Goal: Transaction & Acquisition: Download file/media

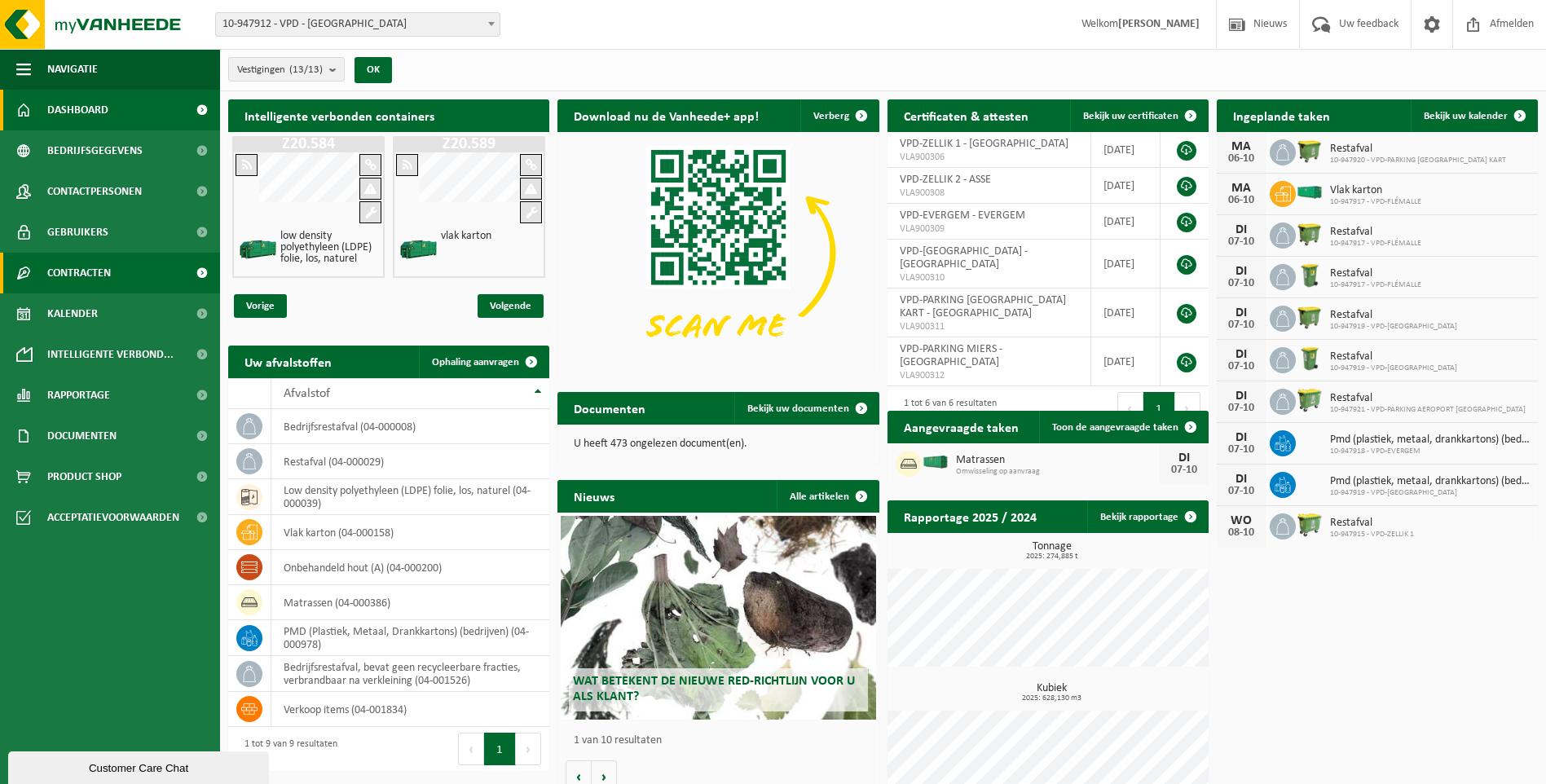
click at [81, 273] on span "Contracten" at bounding box center [79, 273] width 63 height 41
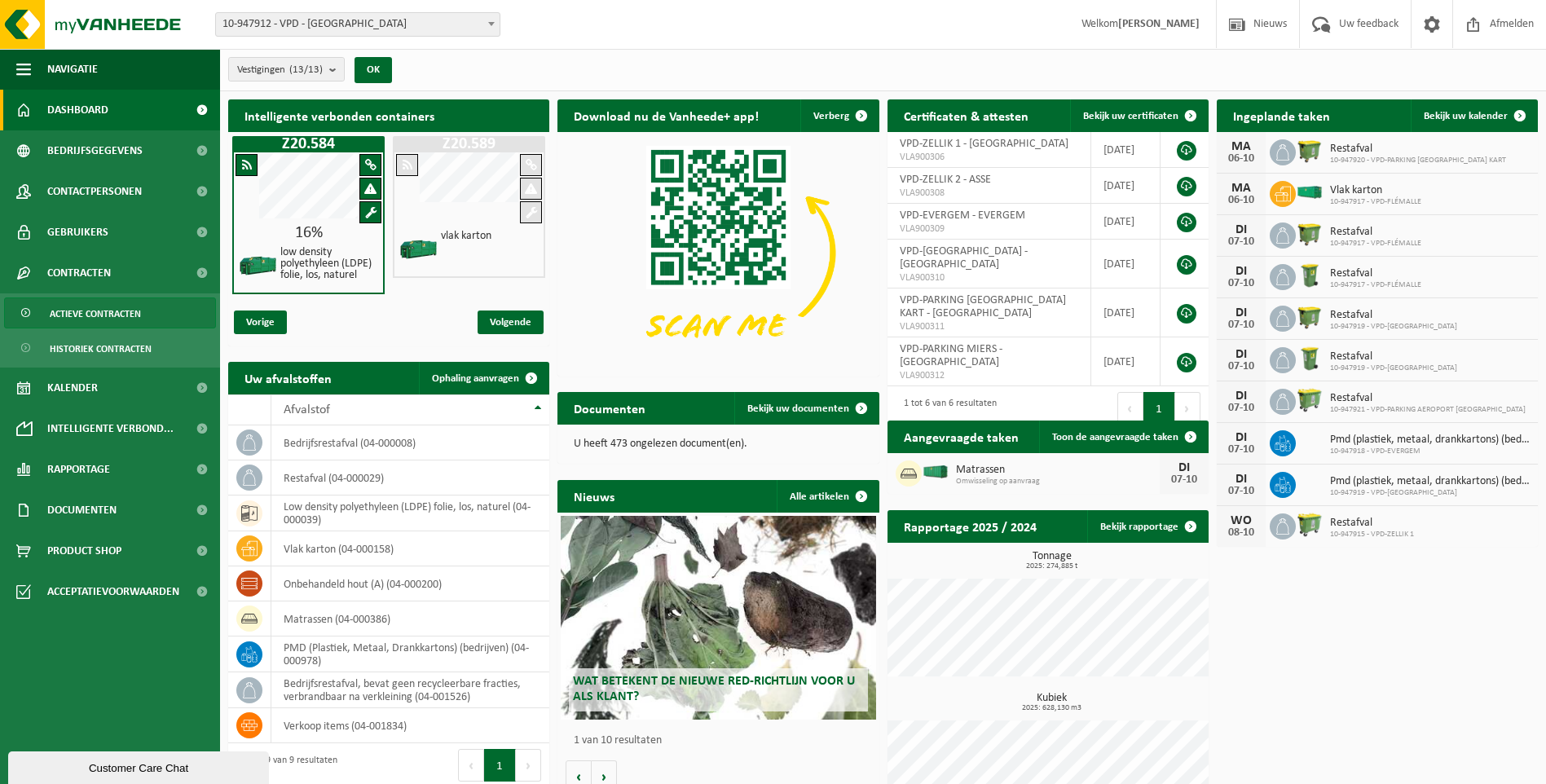
click at [80, 312] on span "Actieve contracten" at bounding box center [94, 314] width 91 height 31
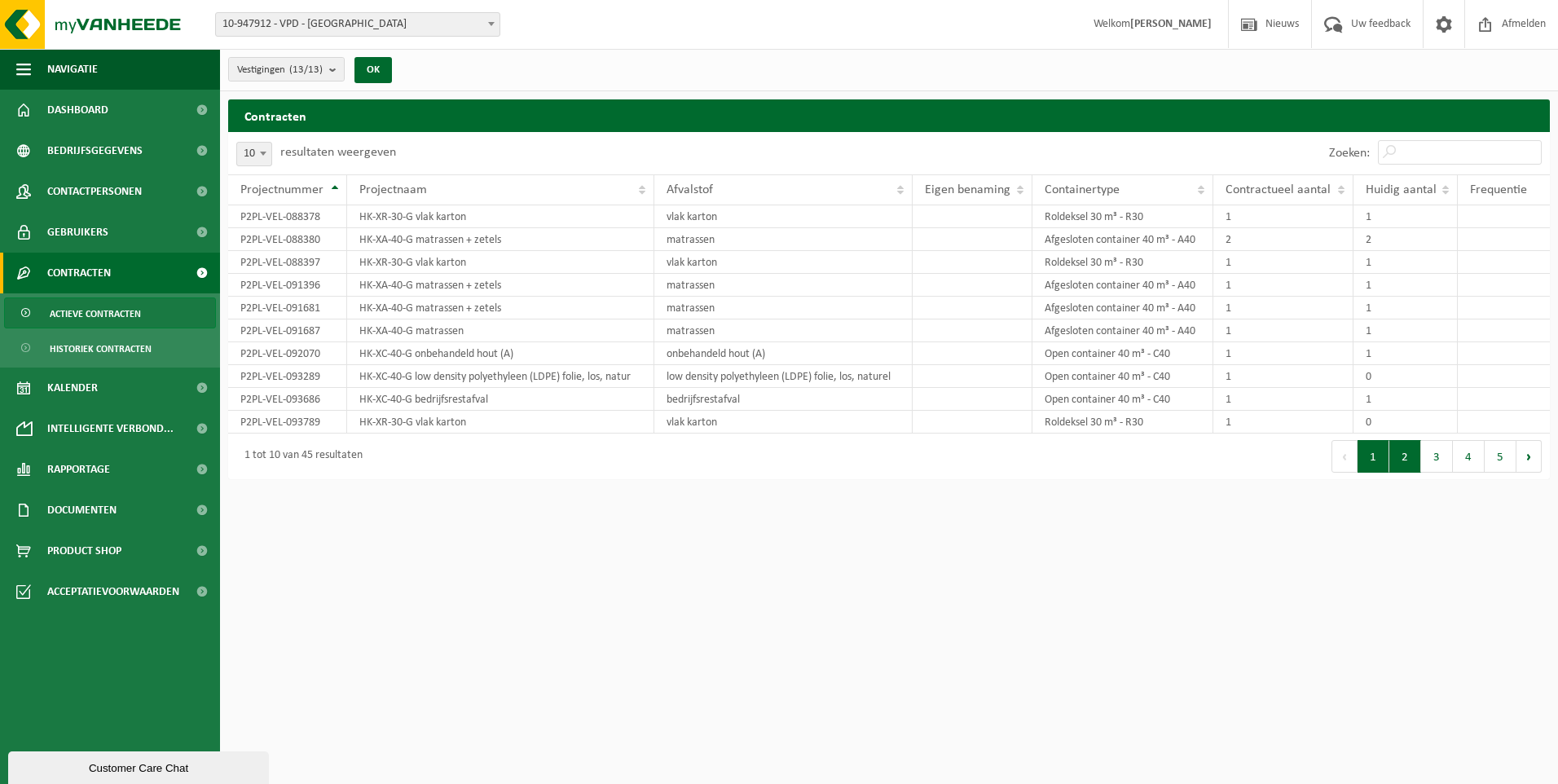
click at [1411, 466] on button "2" at bounding box center [1405, 456] width 32 height 33
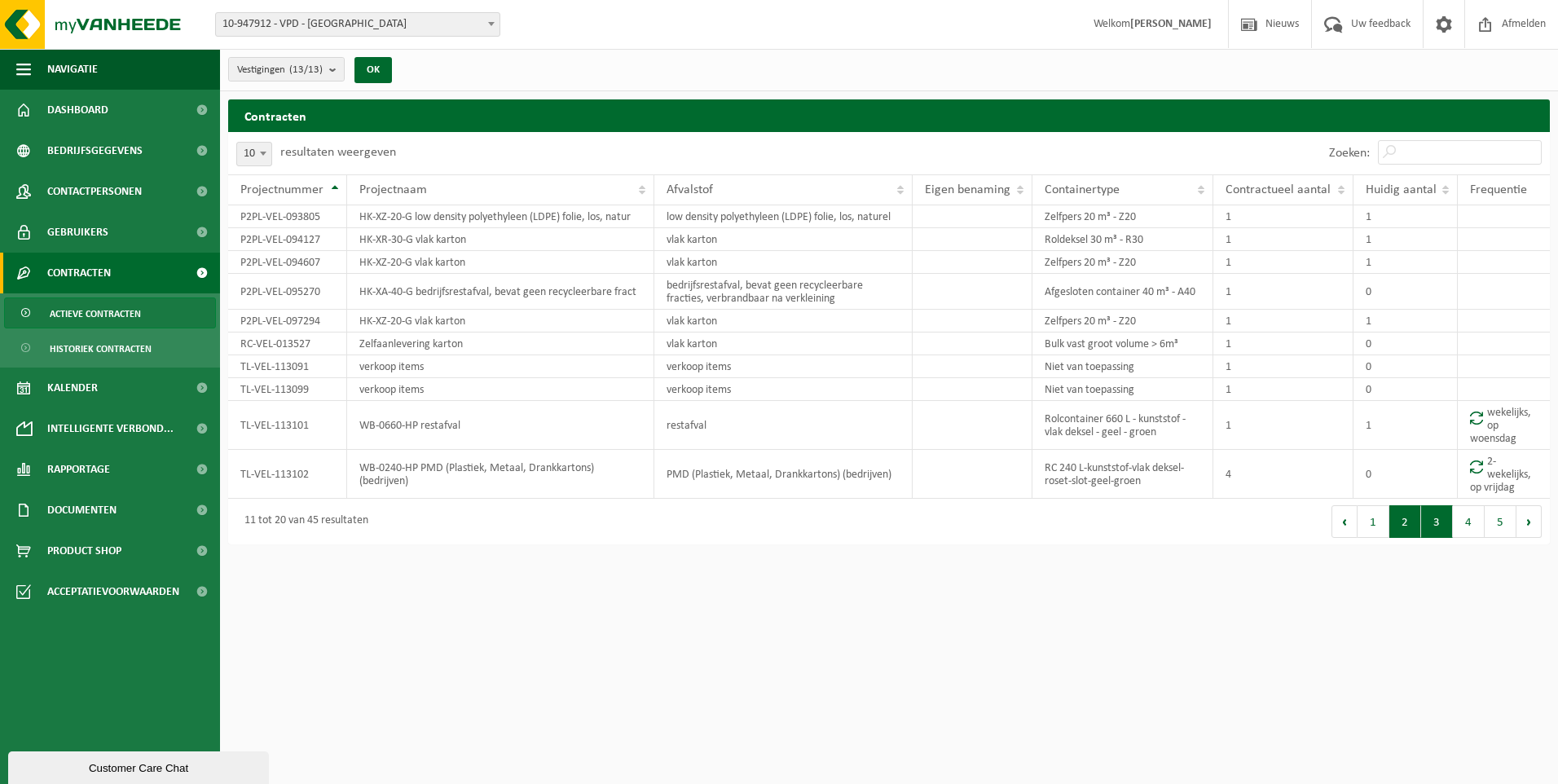
click at [1442, 526] on button "3" at bounding box center [1437, 522] width 32 height 33
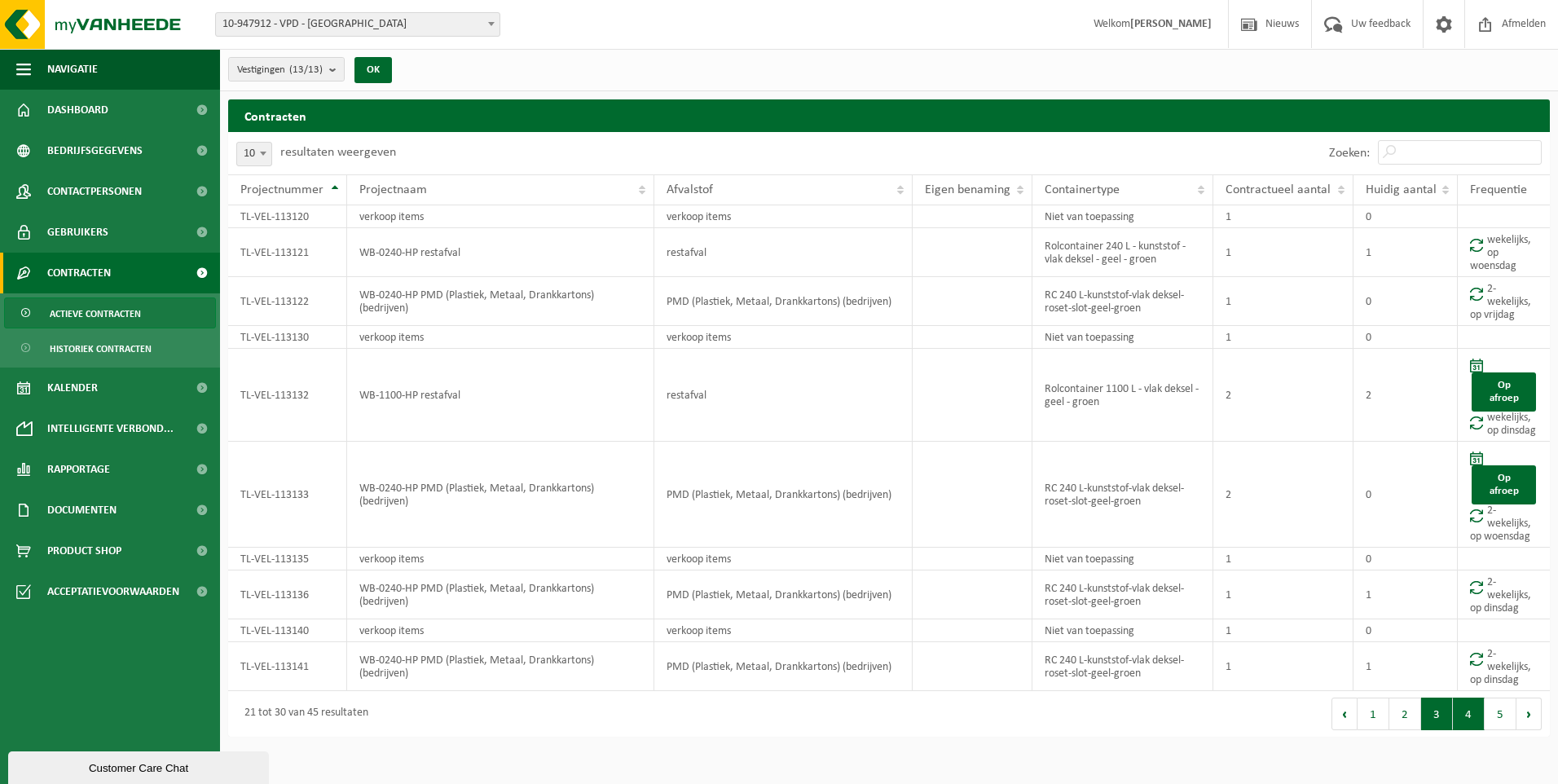
click at [1466, 729] on button "4" at bounding box center [1468, 714] width 32 height 33
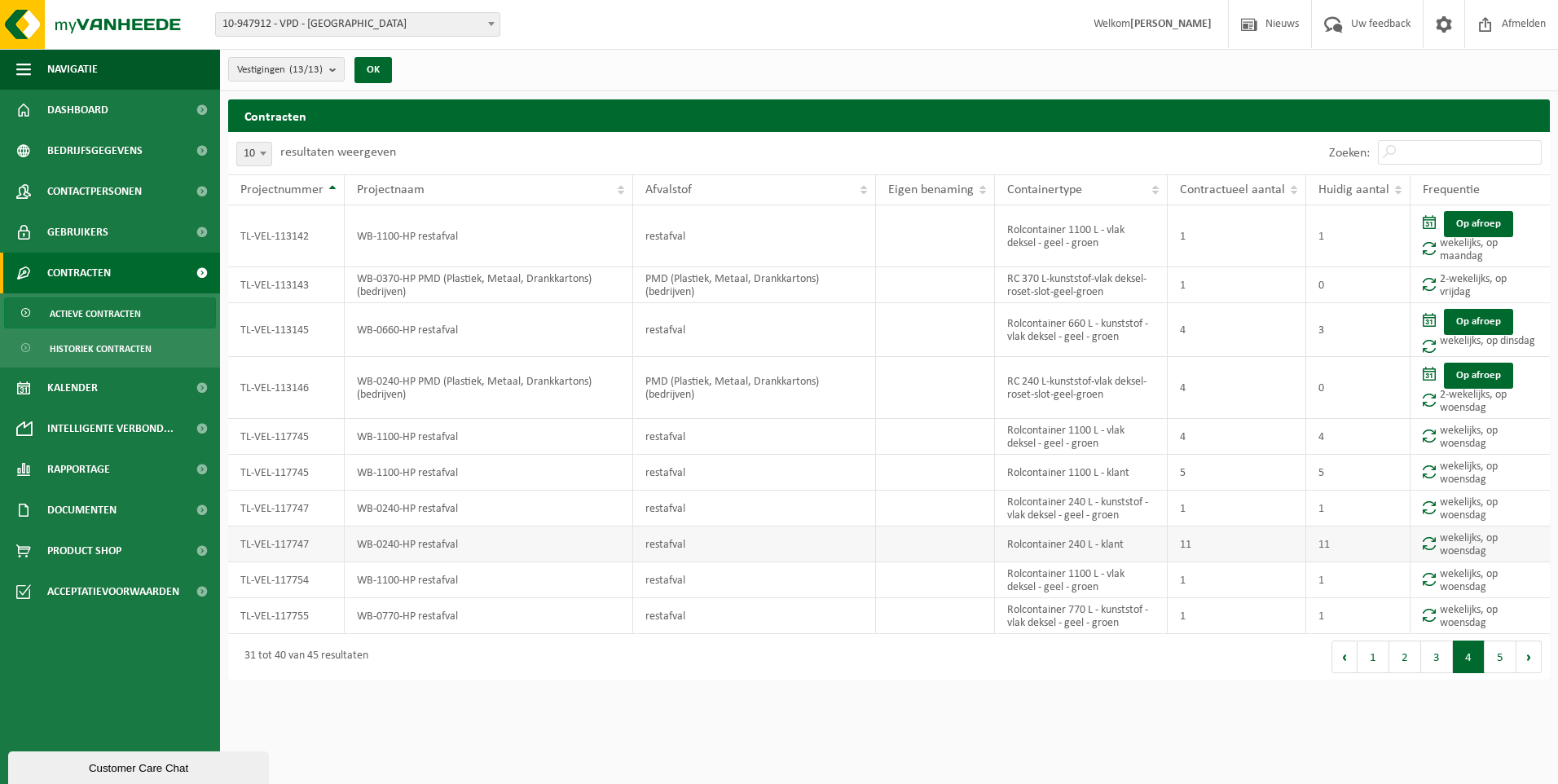
click at [296, 543] on td "TL-VEL-117747" at bounding box center [286, 543] width 117 height 35
click at [1328, 546] on td "11" at bounding box center [1358, 543] width 104 height 35
click at [1502, 659] on button "5" at bounding box center [1500, 657] width 32 height 33
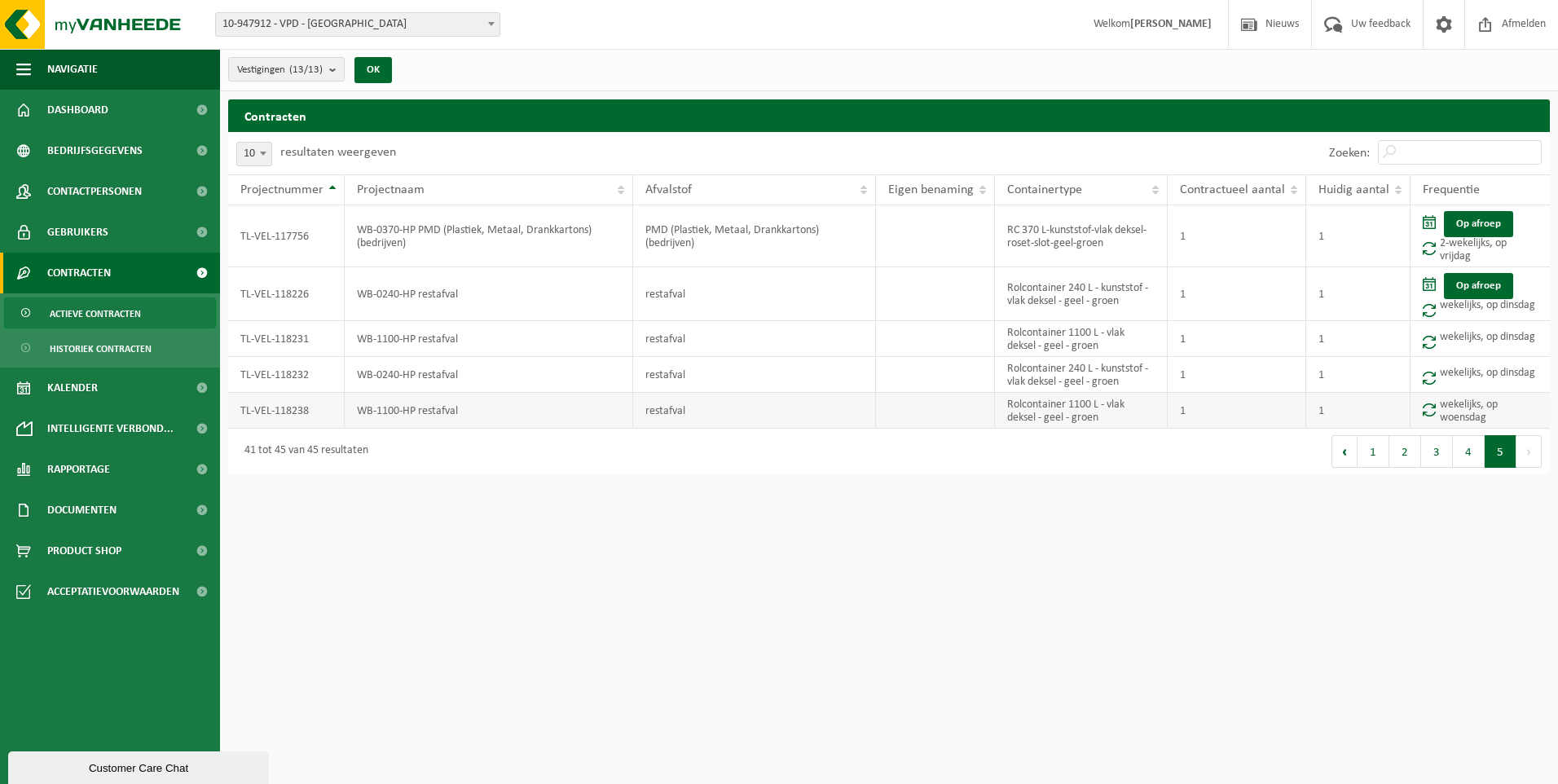
click at [274, 410] on td "TL-VEL-118238" at bounding box center [286, 410] width 117 height 35
click at [264, 151] on b at bounding box center [263, 153] width 7 height 4
select select "50"
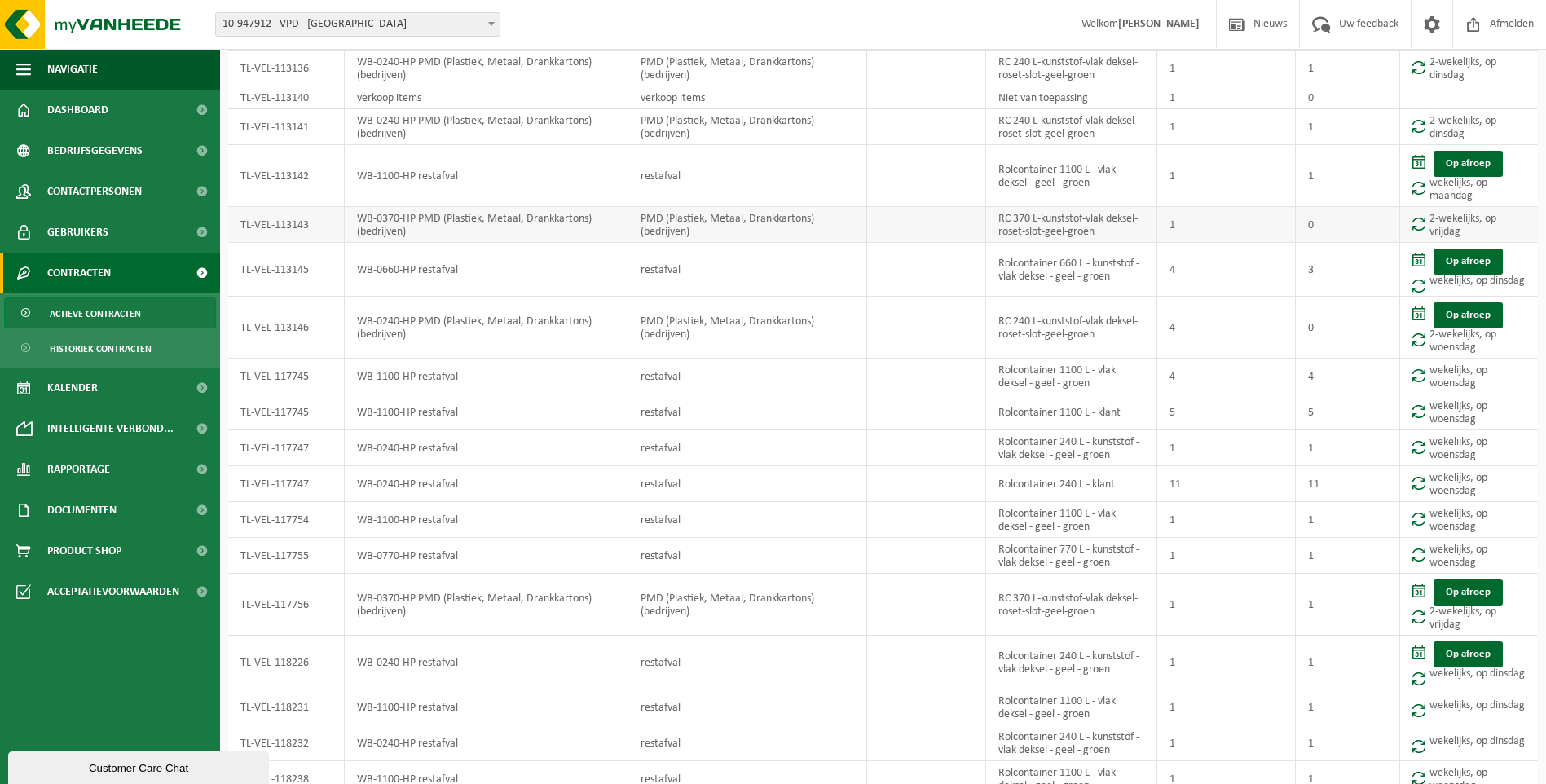
scroll to position [1076, 0]
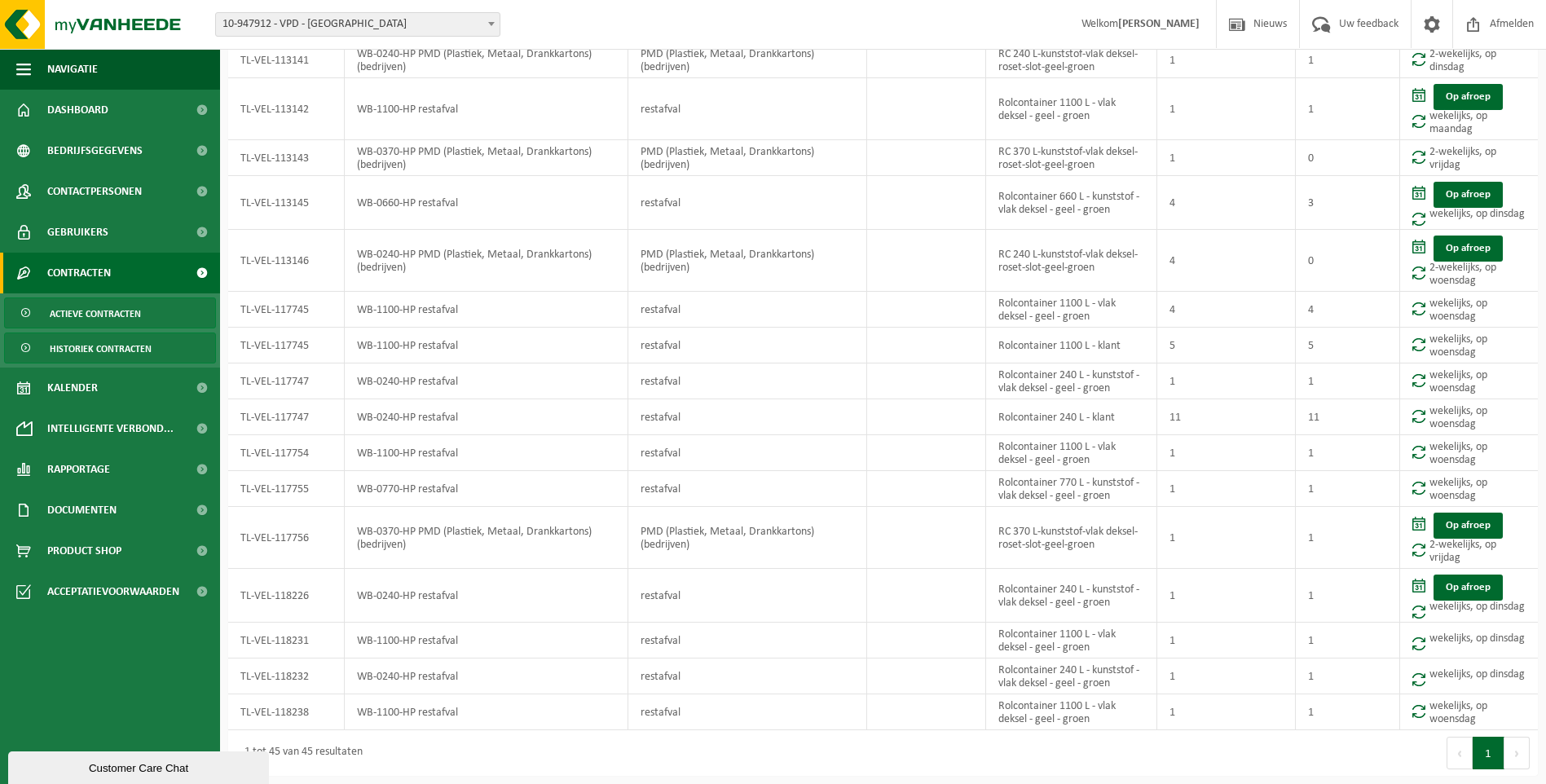
click at [93, 348] on span "Historiek contracten" at bounding box center [100, 349] width 102 height 31
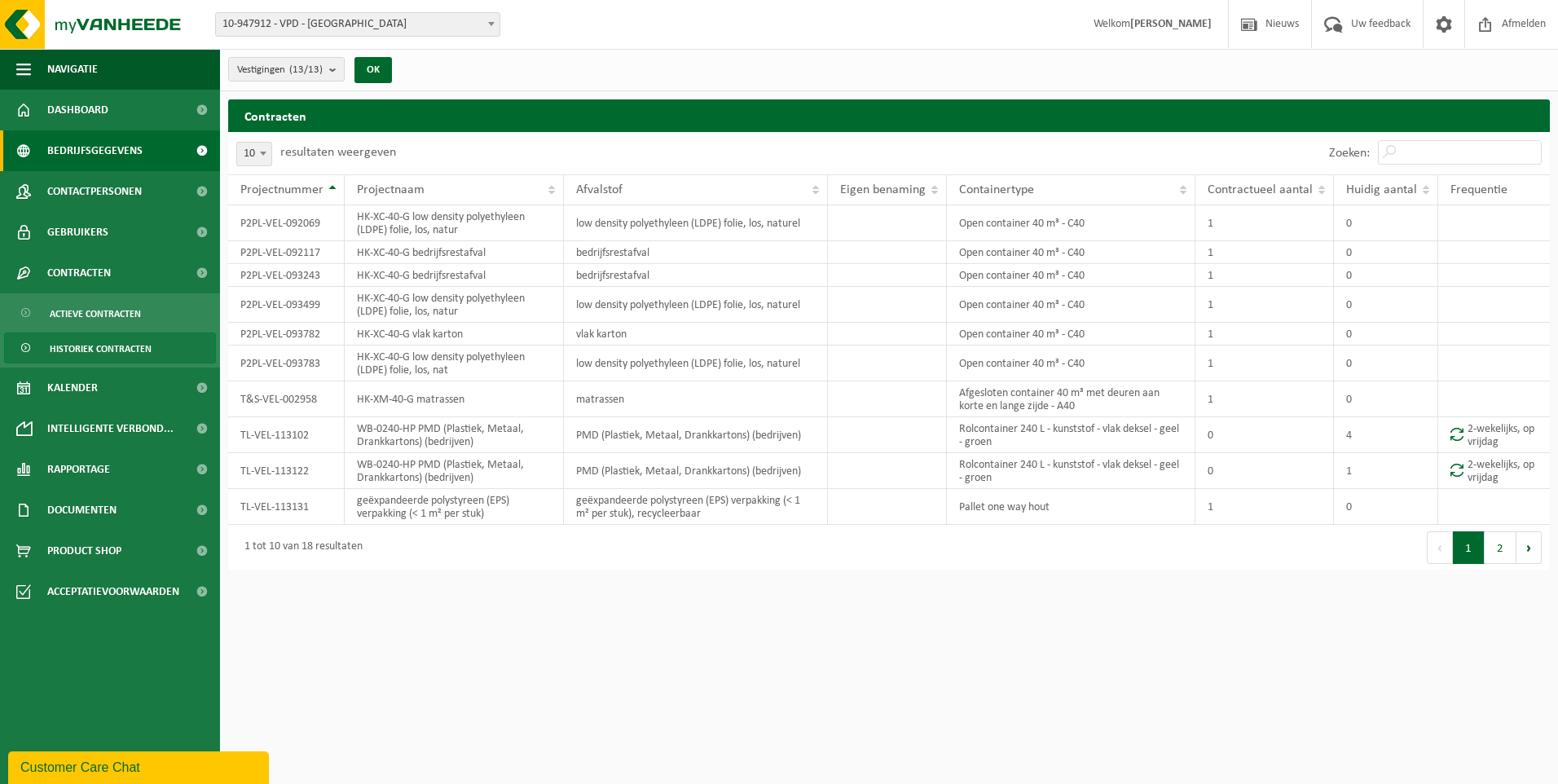
click at [73, 147] on span "Bedrijfsgegevens" at bounding box center [95, 151] width 95 height 41
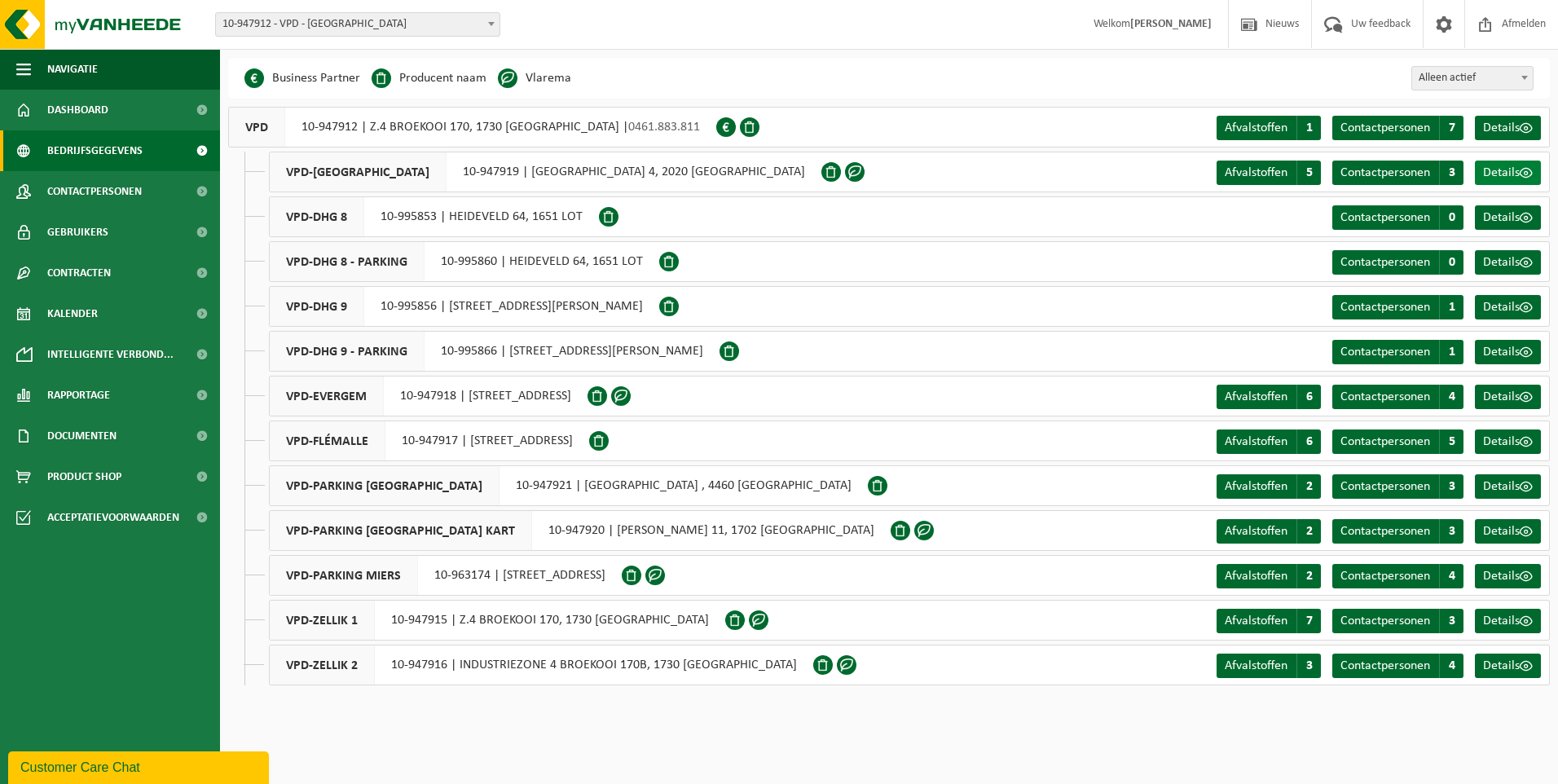
click at [1505, 171] on span "Details" at bounding box center [1501, 172] width 36 height 13
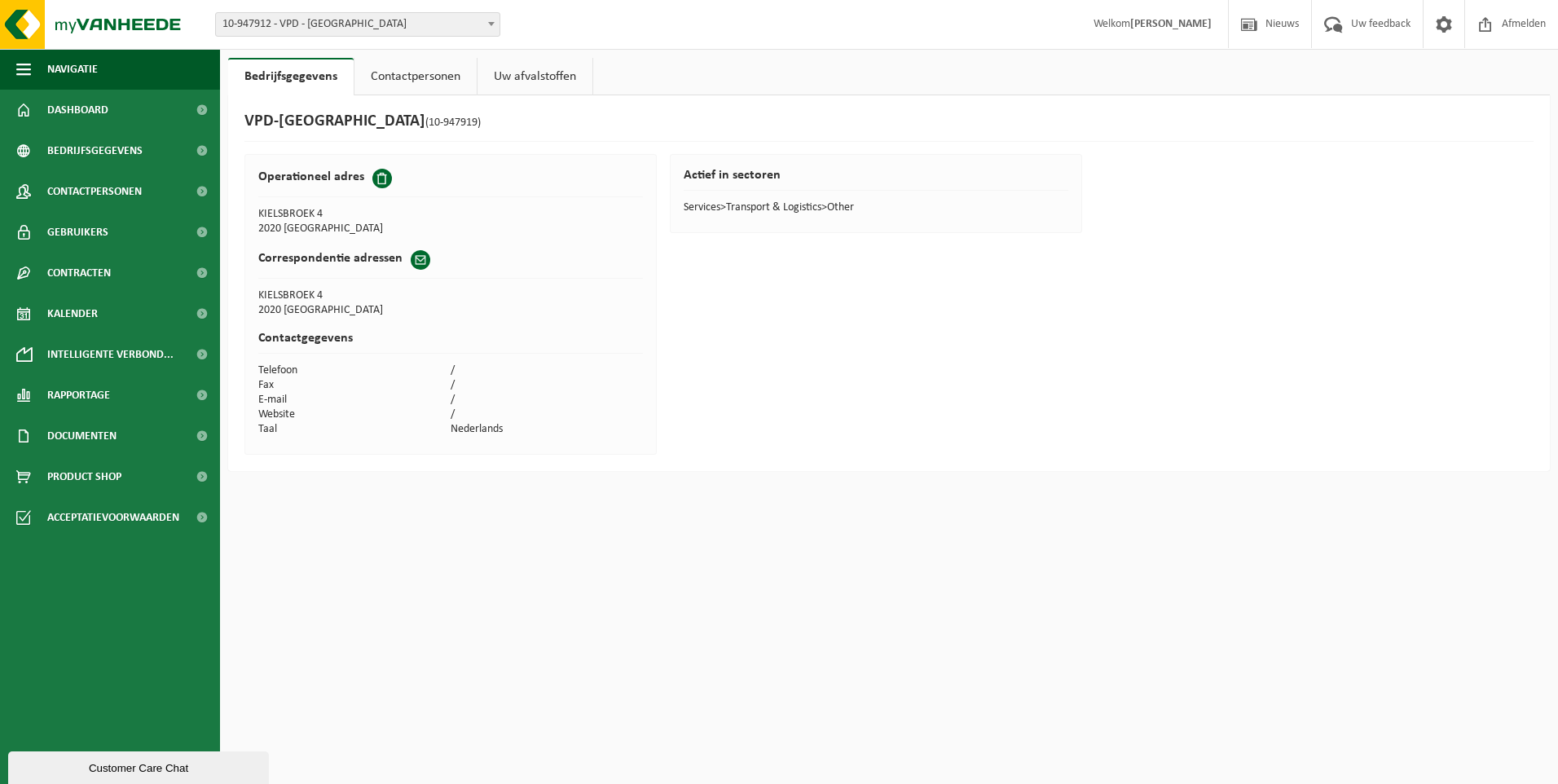
click at [534, 74] on link "Uw afvalstoffen" at bounding box center [535, 76] width 115 height 37
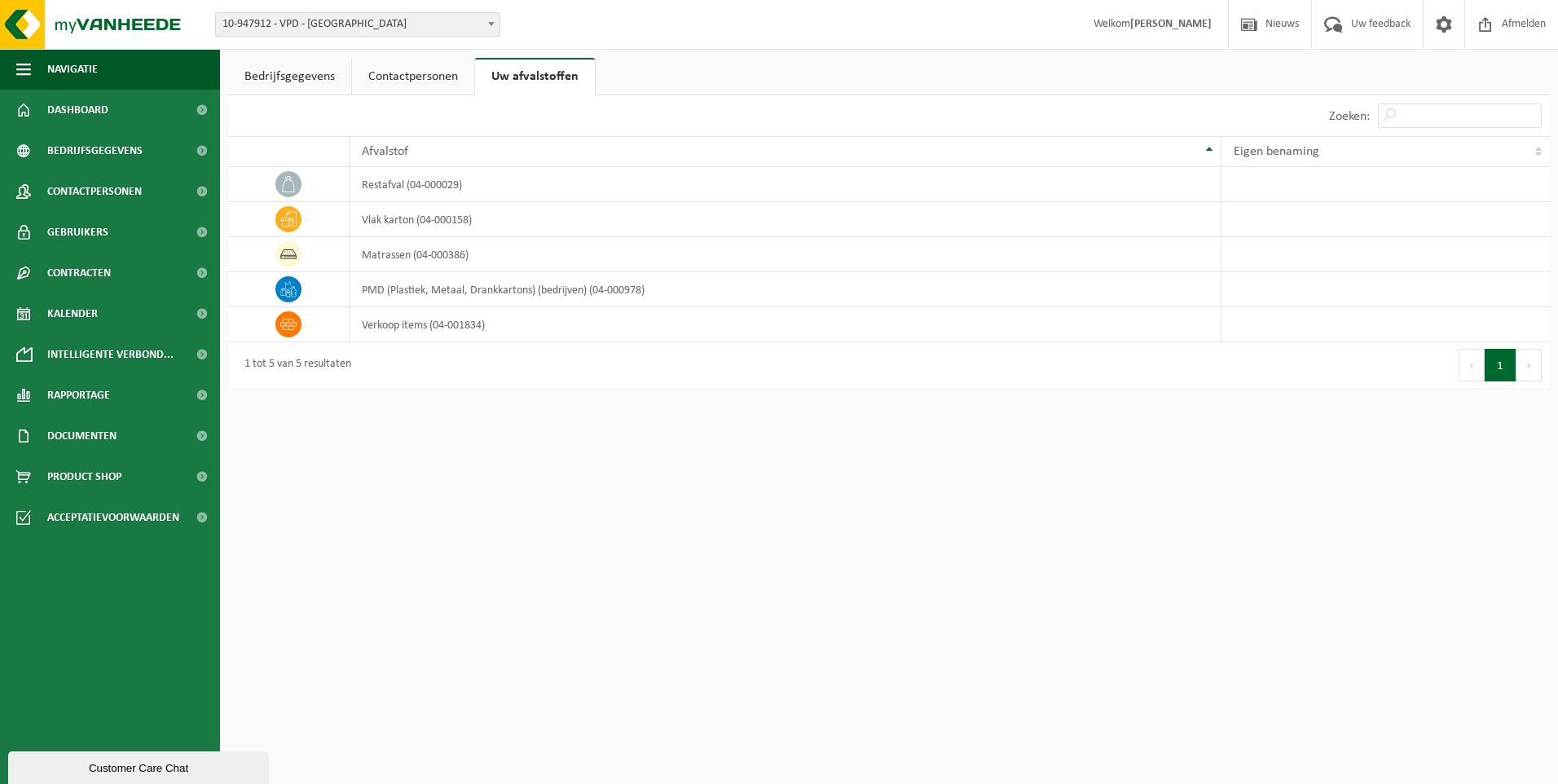
click at [417, 79] on link "Contactpersonen" at bounding box center [413, 76] width 122 height 37
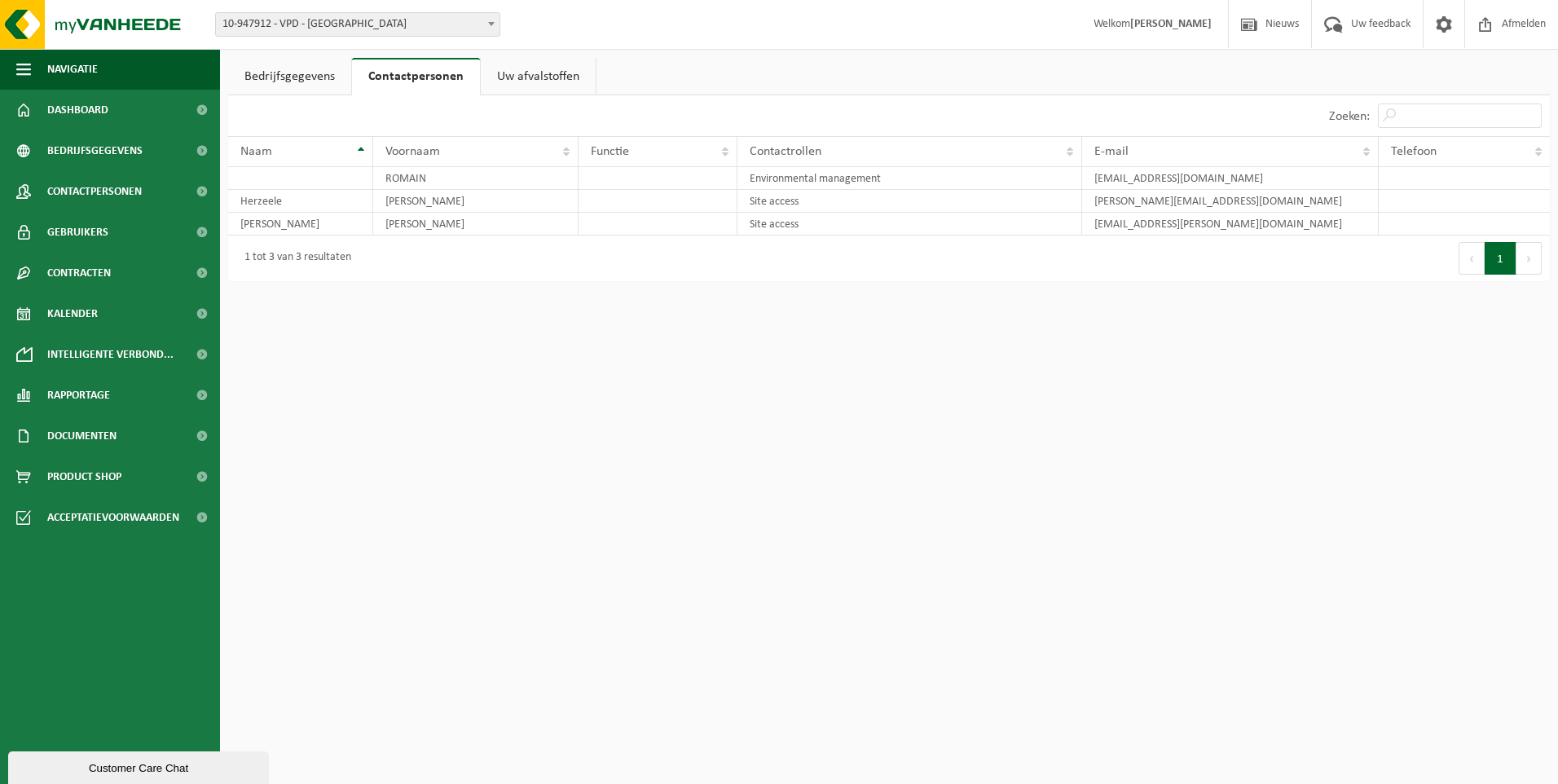
click at [295, 68] on link "Bedrijfsgegevens" at bounding box center [290, 76] width 123 height 37
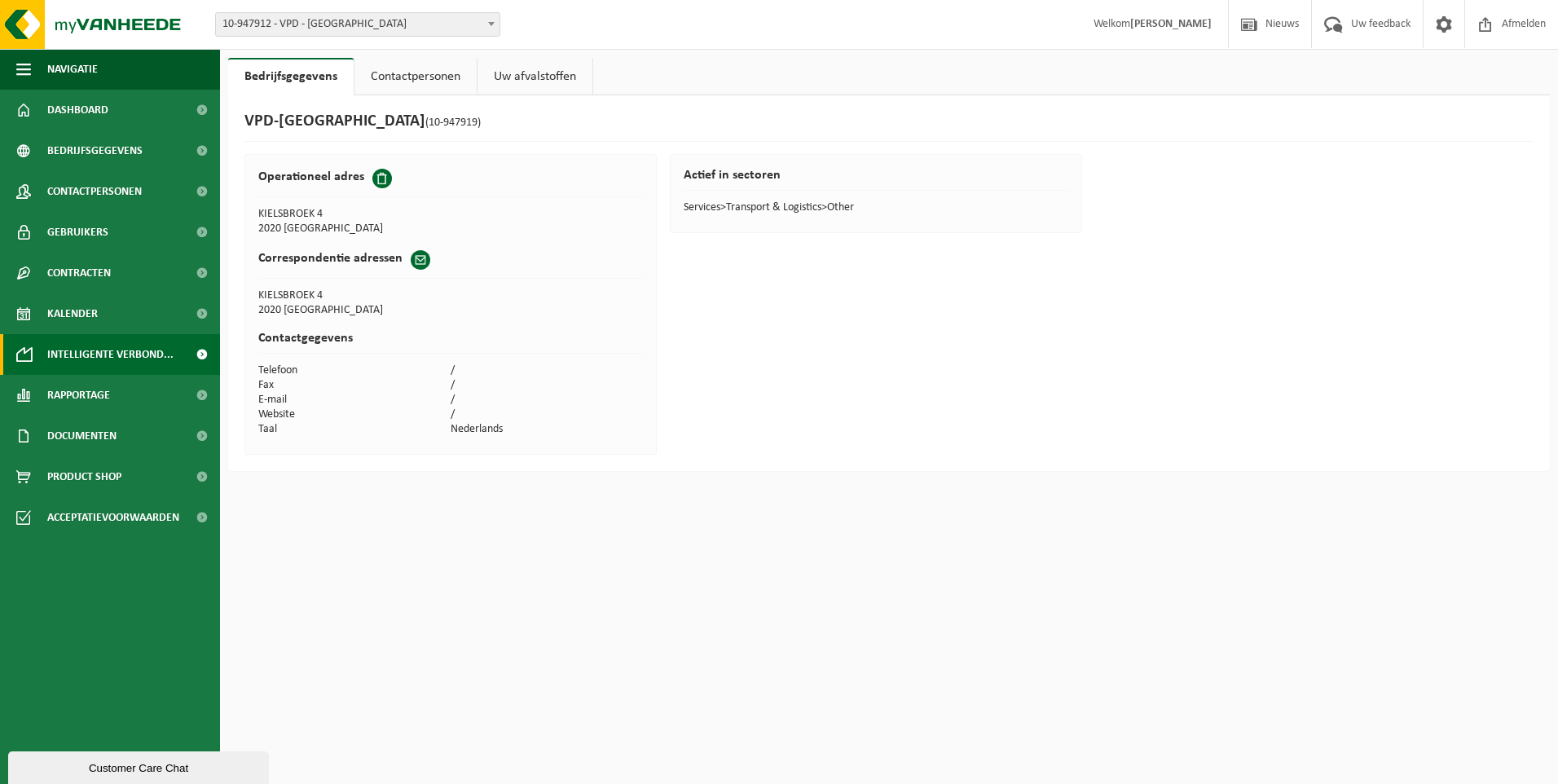
click at [78, 355] on span "Intelligente verbond..." at bounding box center [111, 354] width 126 height 41
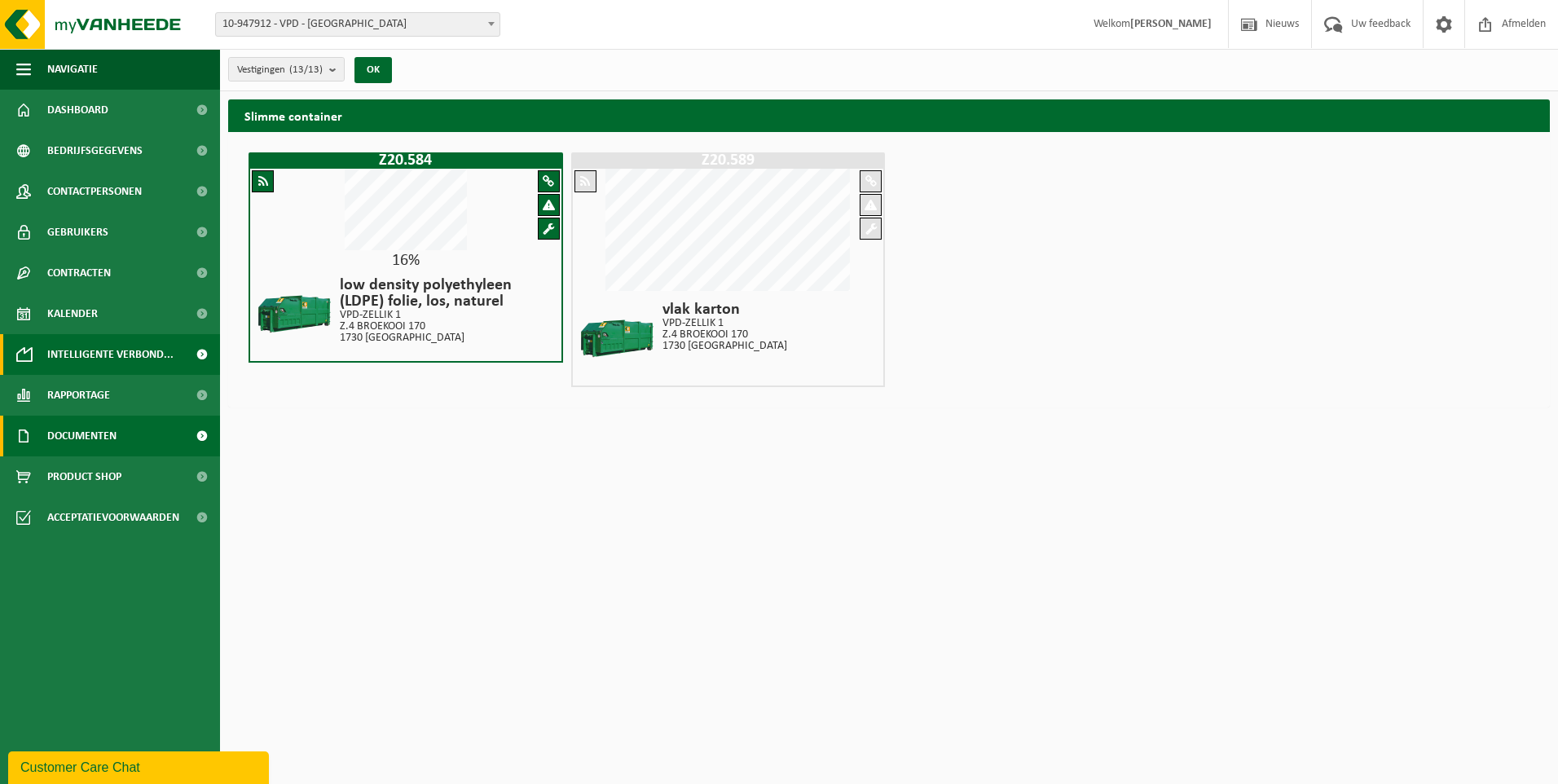
click at [88, 434] on span "Documenten" at bounding box center [82, 435] width 69 height 41
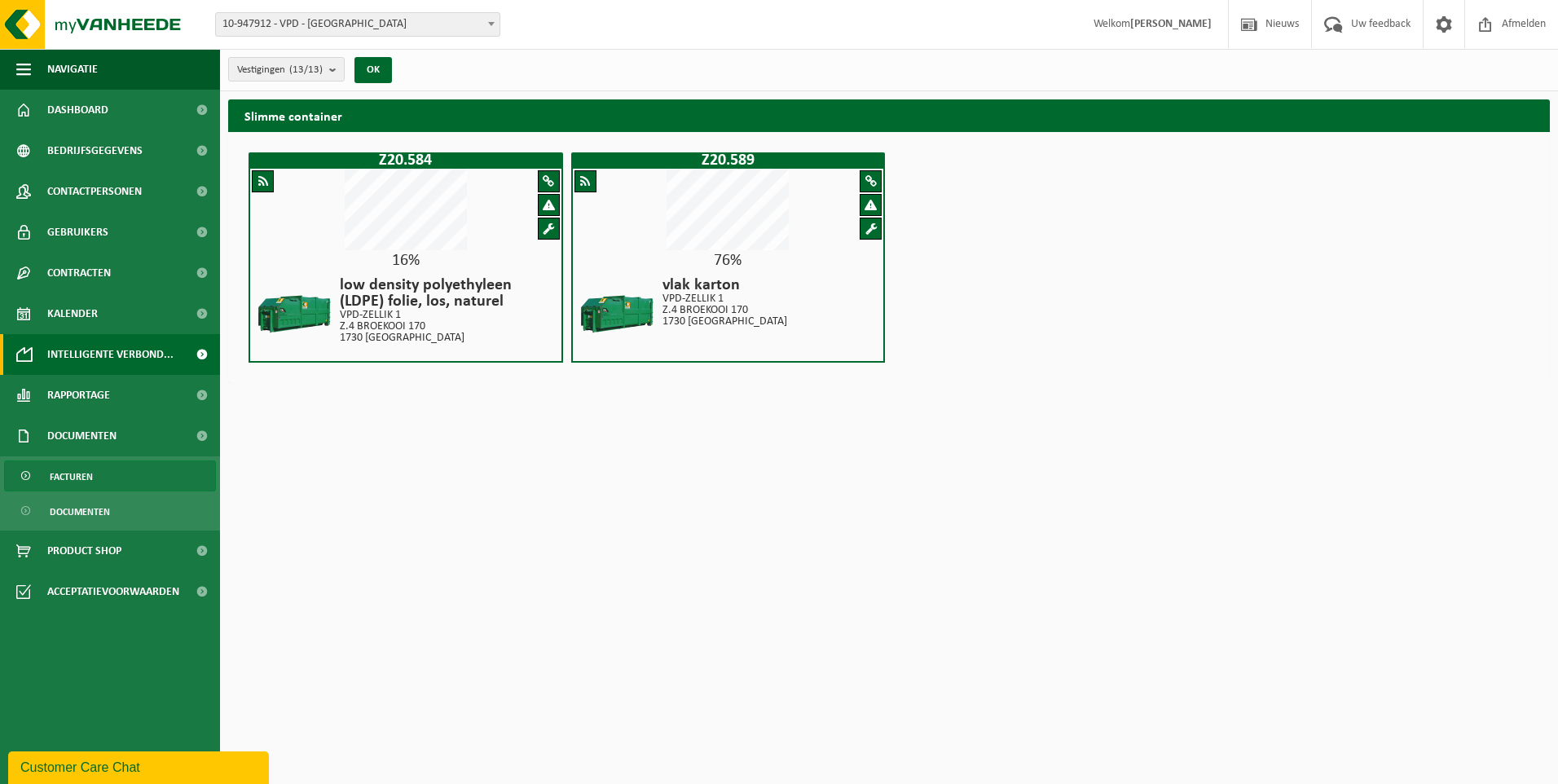
click at [78, 479] on span "Facturen" at bounding box center [71, 477] width 43 height 31
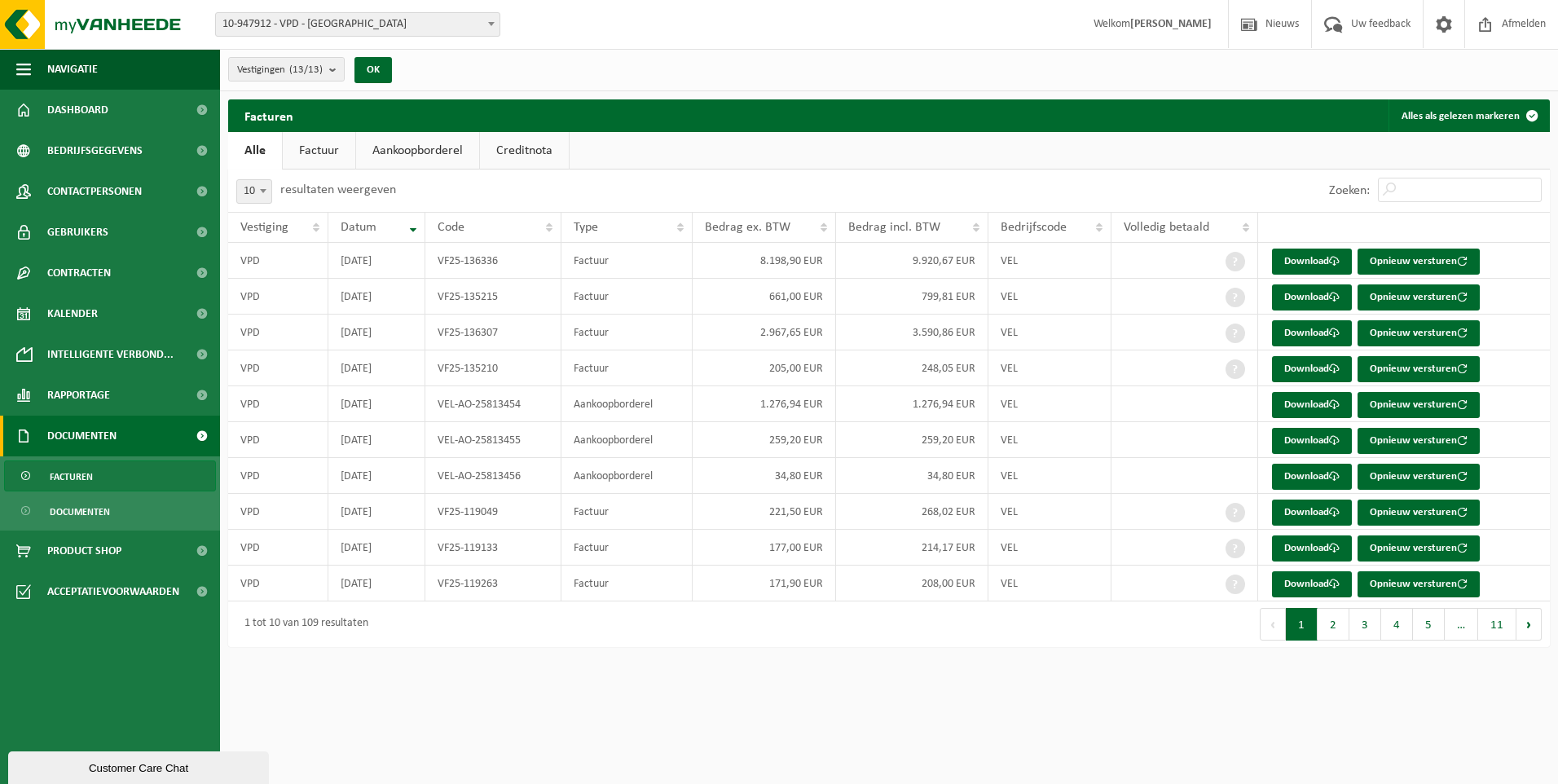
click at [329, 153] on link "Factuur" at bounding box center [319, 151] width 73 height 37
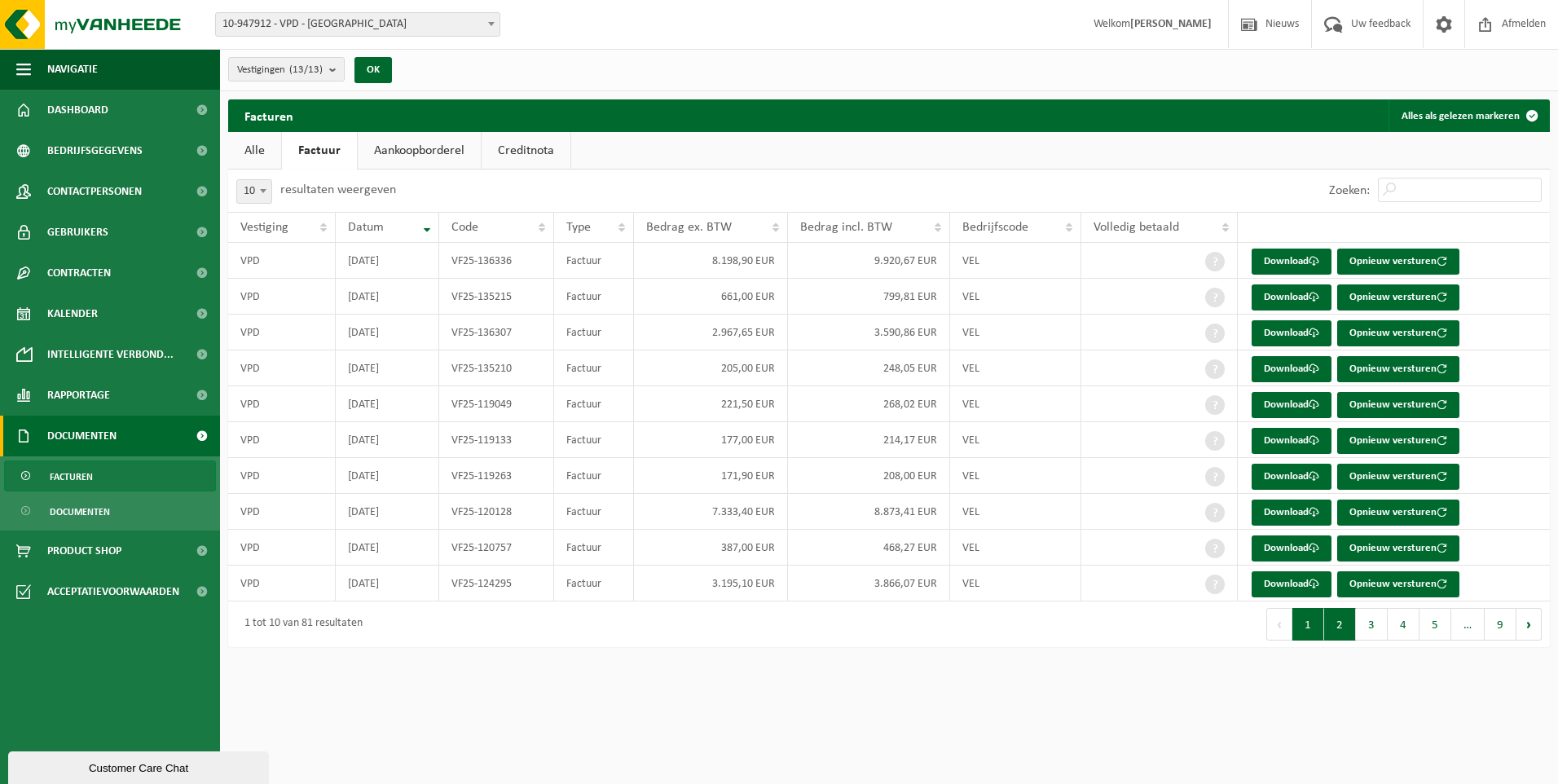
click at [1343, 630] on button "2" at bounding box center [1340, 624] width 32 height 33
click at [1280, 326] on link "Download" at bounding box center [1291, 333] width 80 height 26
click at [1301, 624] on button "1" at bounding box center [1308, 624] width 32 height 33
click at [259, 157] on link "Alle" at bounding box center [254, 151] width 53 height 37
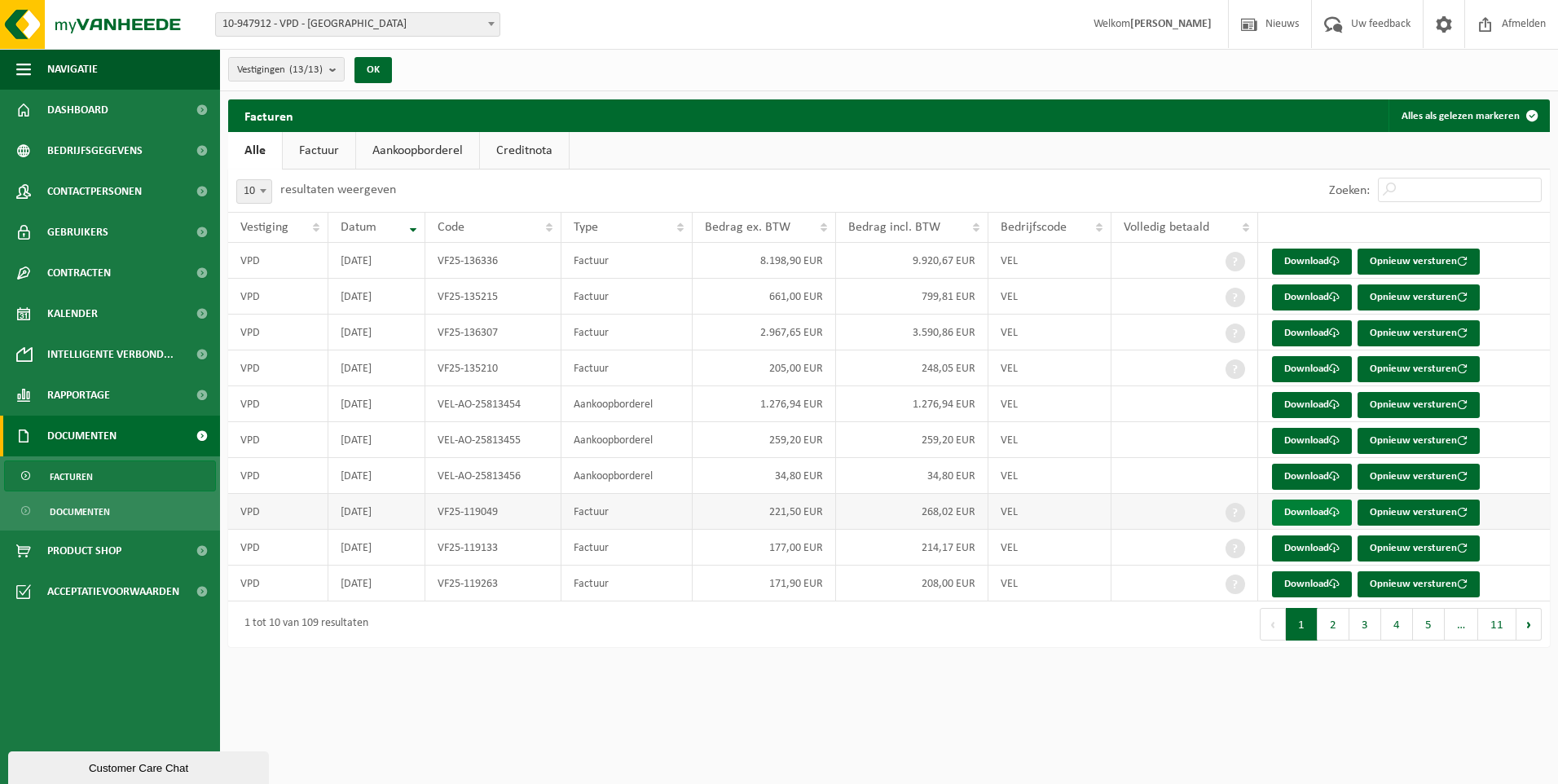
click at [1316, 511] on link "Download" at bounding box center [1311, 512] width 80 height 26
click at [1286, 549] on link "Download" at bounding box center [1311, 548] width 80 height 26
click at [1318, 512] on link "Download" at bounding box center [1311, 512] width 80 height 26
click at [1307, 575] on link "Download" at bounding box center [1311, 584] width 80 height 26
click at [1342, 627] on button "2" at bounding box center [1333, 624] width 32 height 33
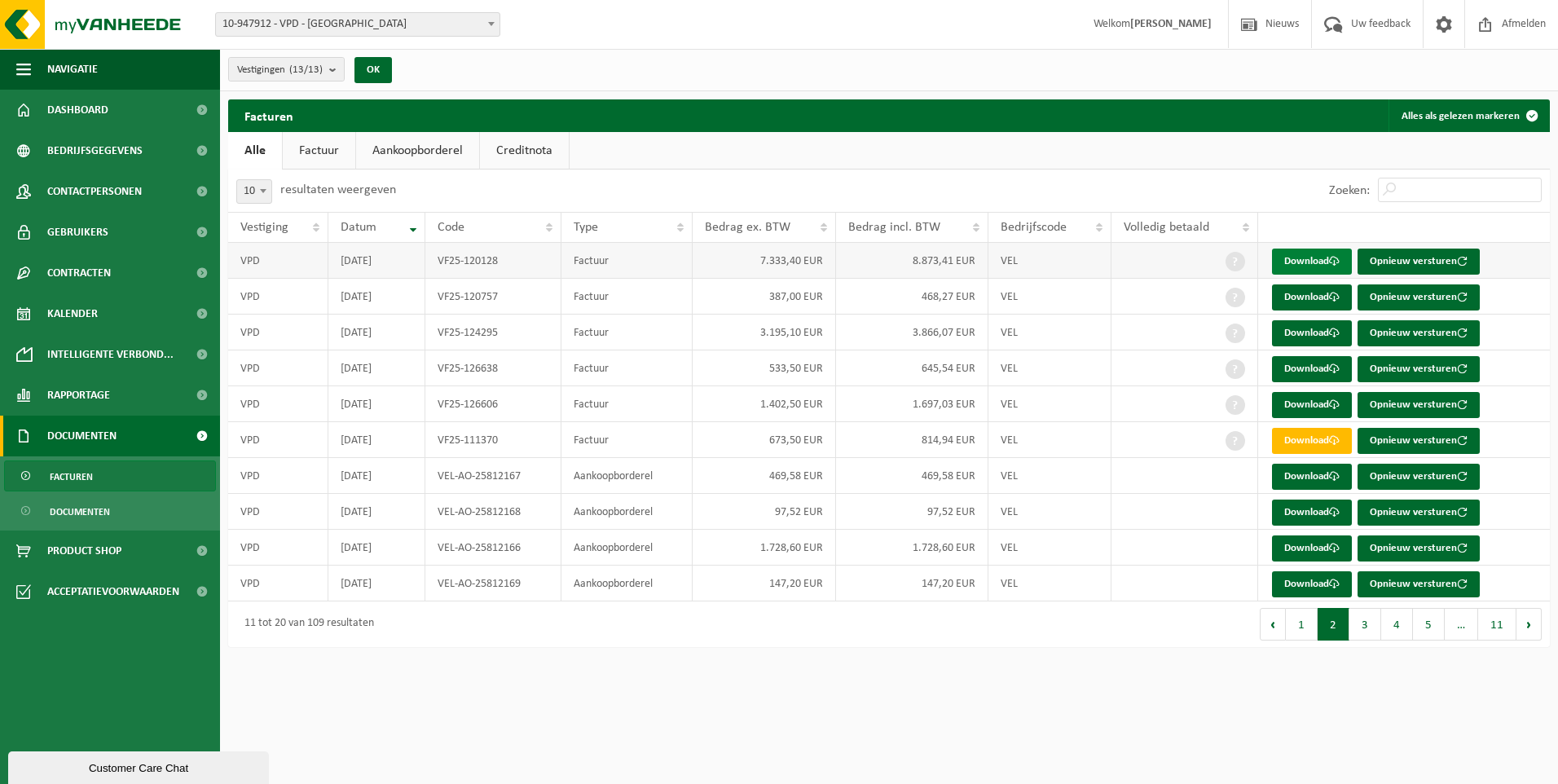
click at [1306, 257] on link "Download" at bounding box center [1311, 261] width 80 height 26
click at [955, 620] on div "Eerste Vorige 1 2 3 4 5 … 11 Volgende Laatste" at bounding box center [1219, 624] width 660 height 46
click at [1332, 263] on span at bounding box center [1334, 261] width 10 height 10
click at [1311, 297] on link "Download" at bounding box center [1311, 298] width 80 height 26
click at [1299, 332] on link "Download" at bounding box center [1311, 333] width 80 height 26
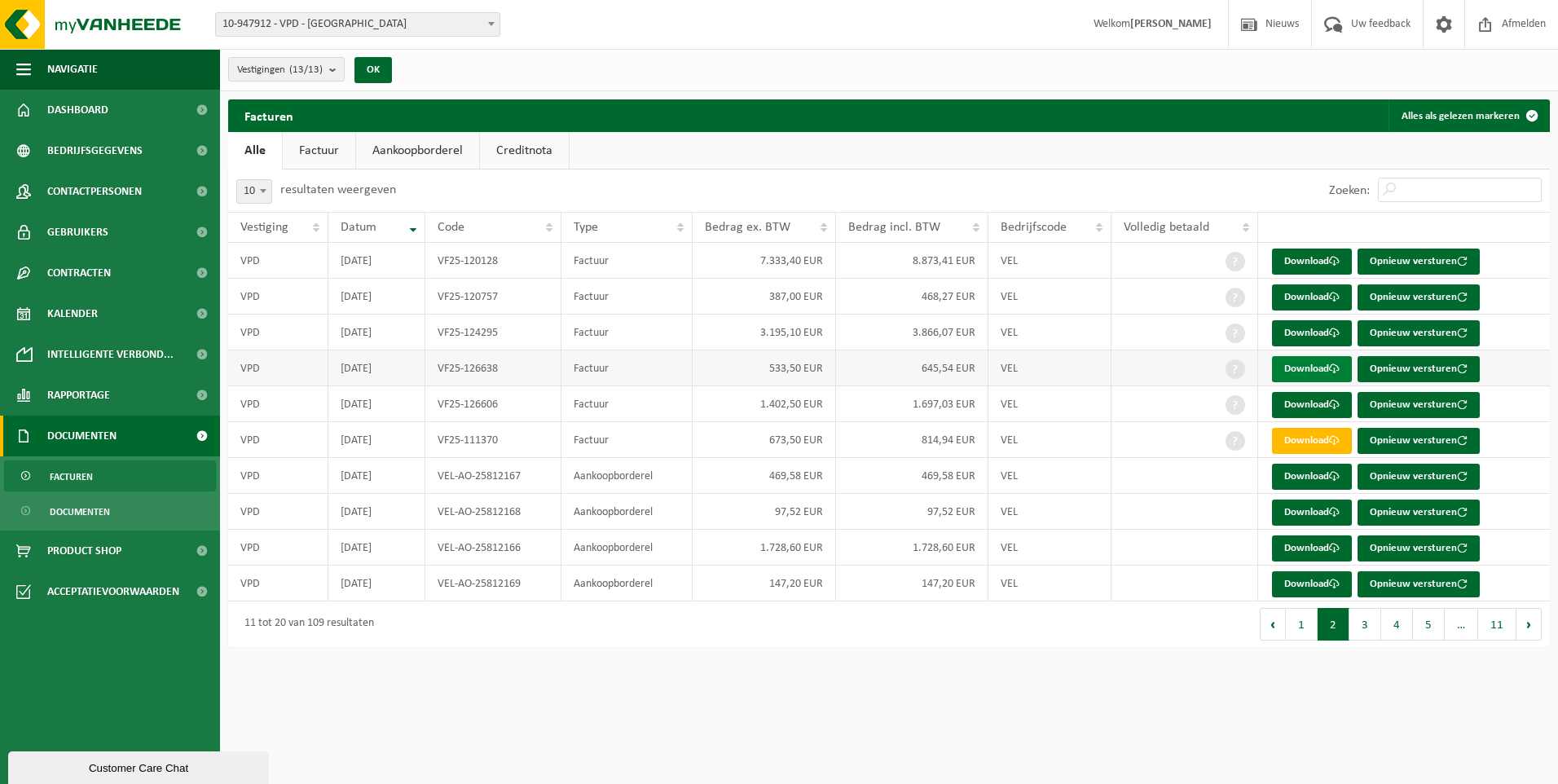
click at [1316, 366] on link "Download" at bounding box center [1311, 369] width 80 height 26
click at [1317, 410] on link "Download" at bounding box center [1311, 405] width 80 height 26
click at [1314, 437] on link "Download" at bounding box center [1311, 440] width 80 height 26
click at [1313, 477] on link "Download" at bounding box center [1311, 477] width 80 height 26
click at [1303, 511] on link "Download" at bounding box center [1311, 512] width 80 height 26
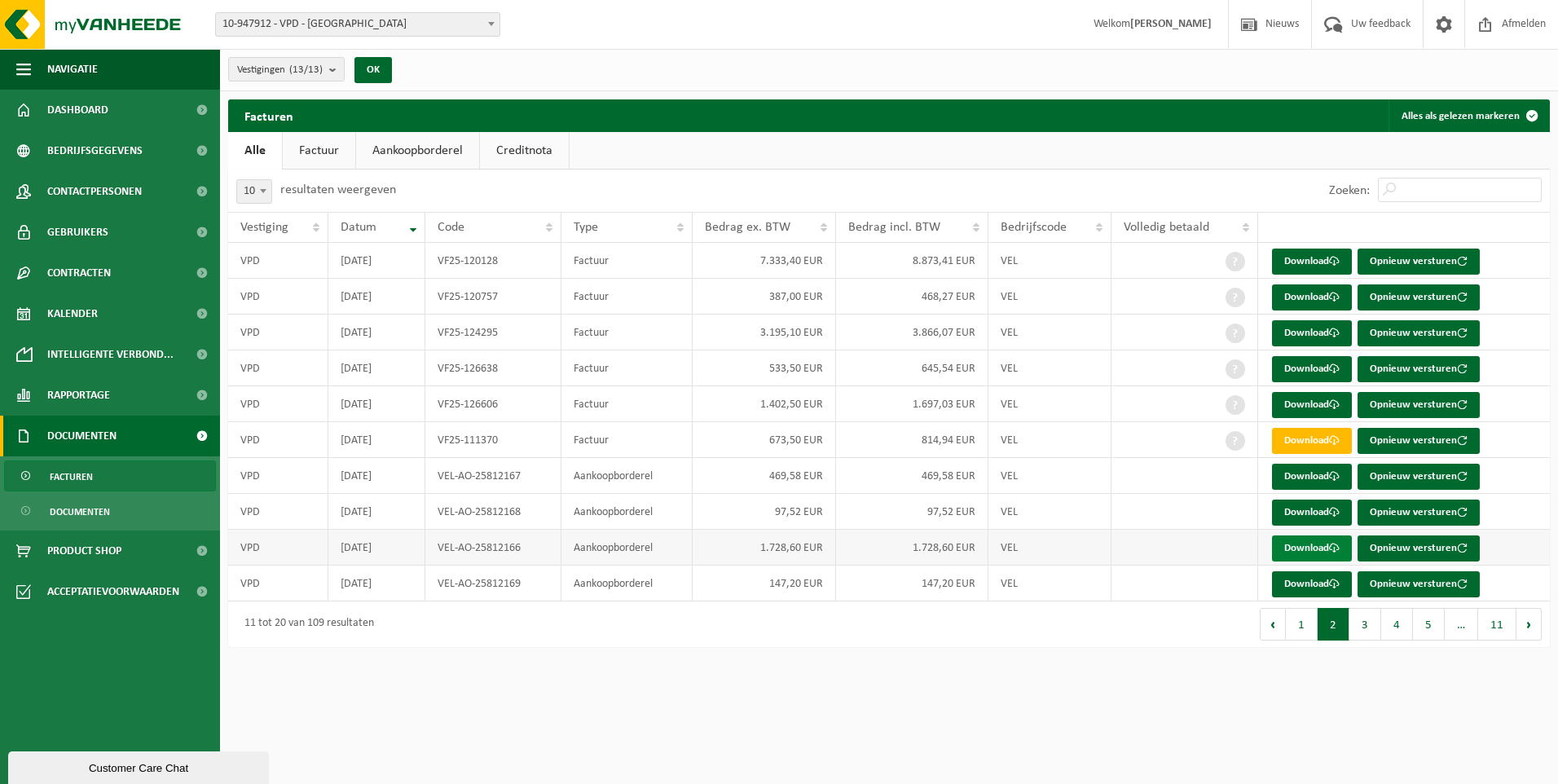
click at [1340, 549] on span at bounding box center [1334, 548] width 10 height 10
click at [1313, 589] on link "Download" at bounding box center [1311, 584] width 80 height 26
click at [1362, 627] on button "3" at bounding box center [1365, 624] width 32 height 33
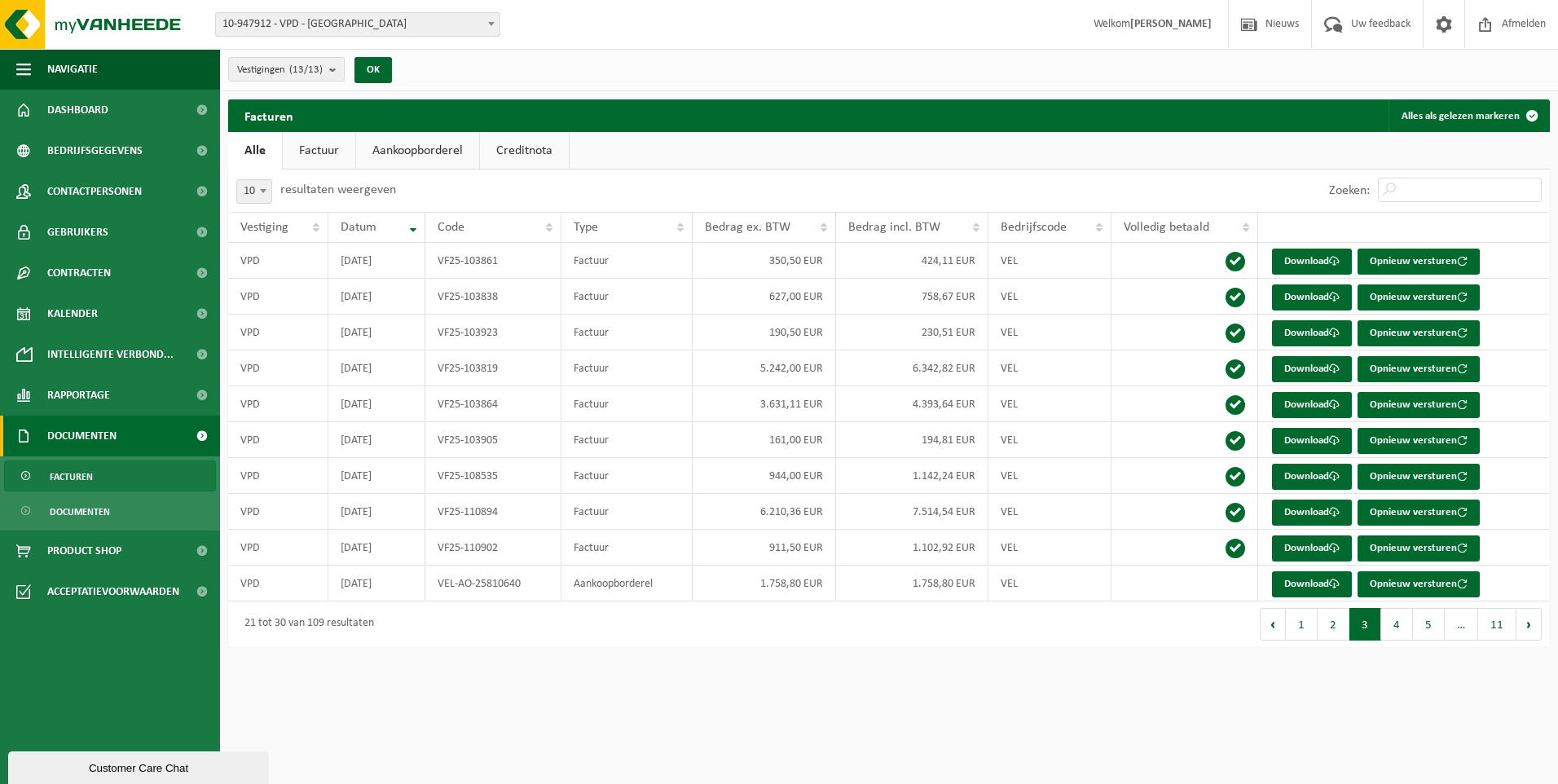
click at [915, 725] on html "Vestiging: 10-947912 - VPD - [GEOGRAPHIC_DATA] 10-947919 - VPD-[GEOGRAPHIC_DATA…" at bounding box center [779, 392] width 1558 height 784
click at [1051, 640] on div "Eerste Vorige 1 2 3 4 5 … 11 Volgende Laatste" at bounding box center [1219, 624] width 660 height 46
click at [765, 756] on html "Vestiging: 10-947912 - VPD - [GEOGRAPHIC_DATA] 10-947919 - VPD-[GEOGRAPHIC_DATA…" at bounding box center [779, 392] width 1558 height 784
click at [932, 697] on html "Vestiging: 10-947912 - VPD - [GEOGRAPHIC_DATA] 10-947919 - VPD-[GEOGRAPHIC_DATA…" at bounding box center [779, 392] width 1558 height 784
click at [981, 718] on html "Vestiging: 10-947912 - VPD - [GEOGRAPHIC_DATA] 10-947919 - VPD-[GEOGRAPHIC_DATA…" at bounding box center [779, 392] width 1558 height 784
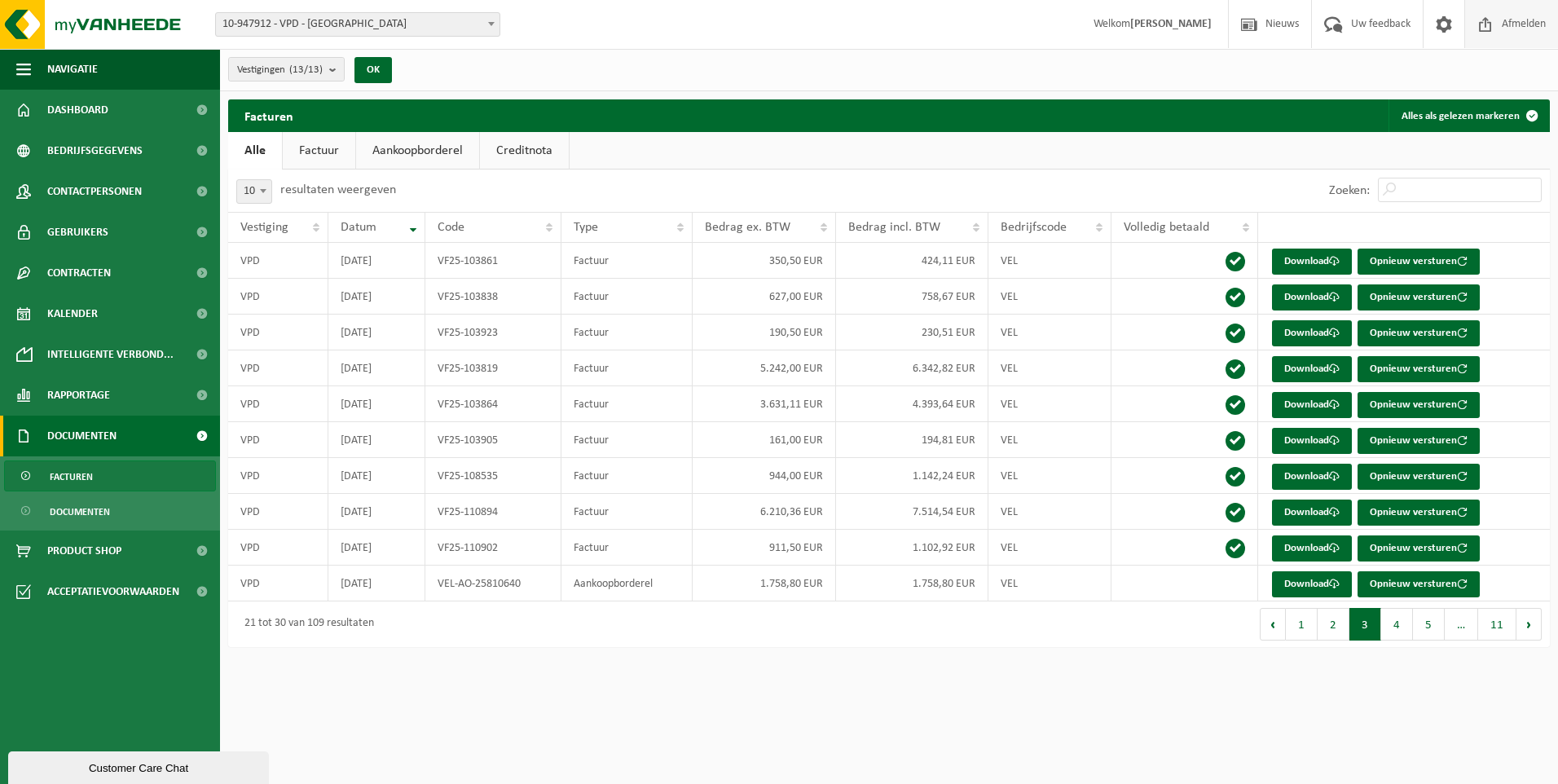
click at [1535, 23] on span "Afmelden" at bounding box center [1523, 24] width 52 height 48
